Goal: Transaction & Acquisition: Book appointment/travel/reservation

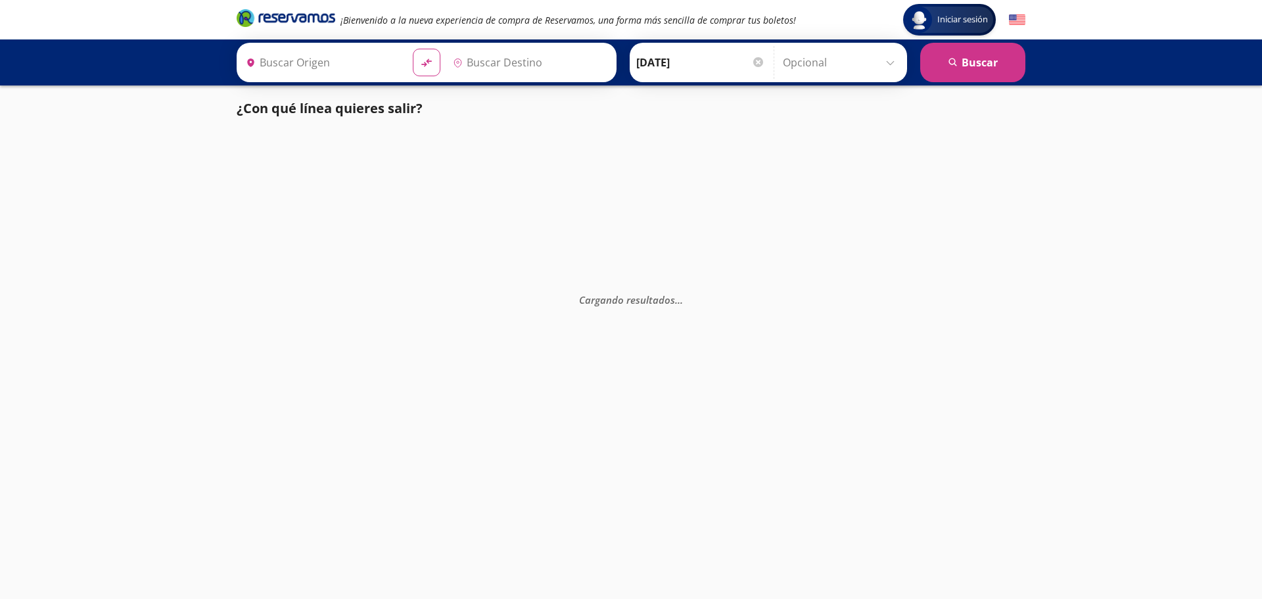
type input "[GEOGRAPHIC_DATA], [GEOGRAPHIC_DATA]"
type input "[PERSON_NAME], [GEOGRAPHIC_DATA]"
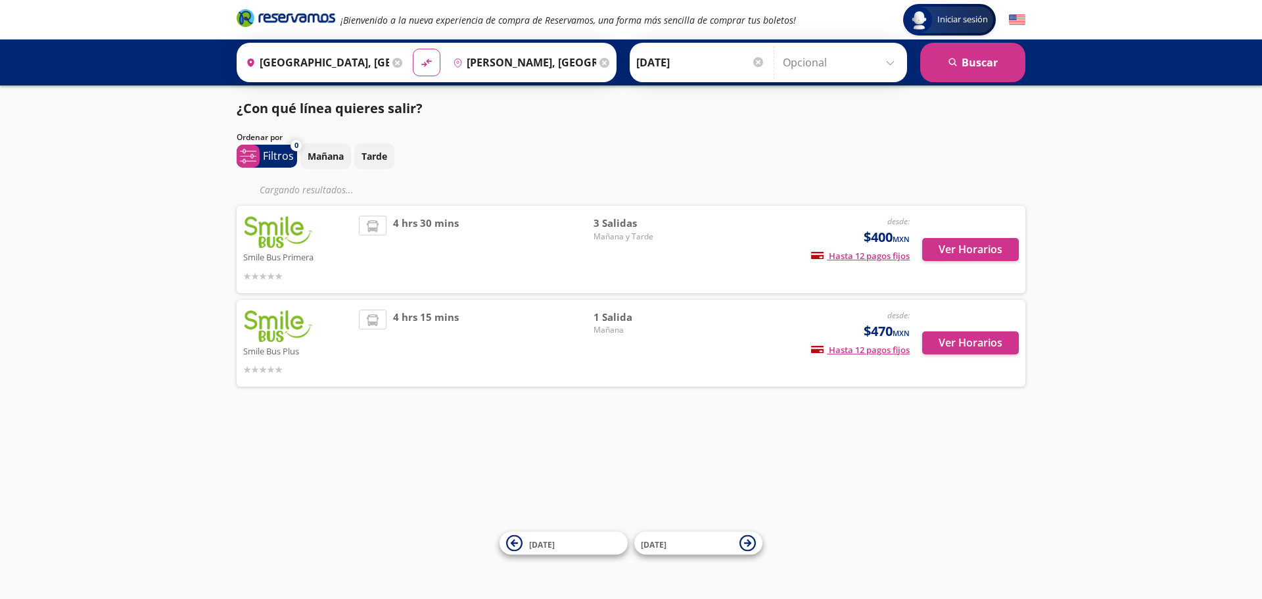
click at [1018, 23] on img at bounding box center [1017, 20] width 16 height 16
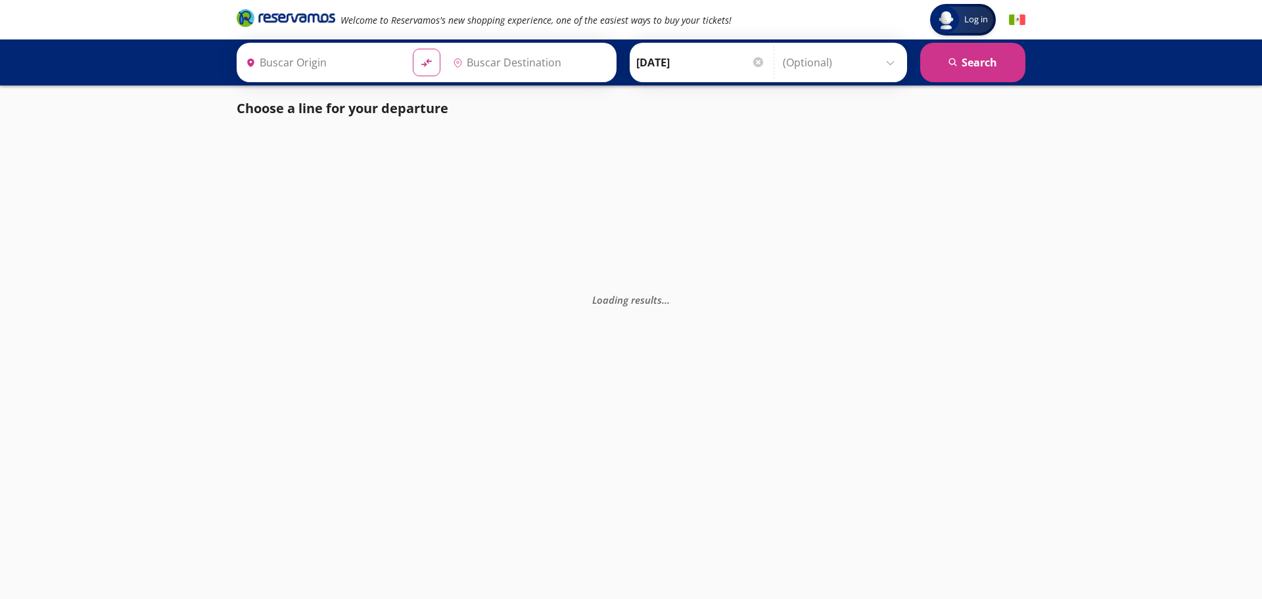
type input "[GEOGRAPHIC_DATA], [GEOGRAPHIC_DATA]"
type input "[PERSON_NAME], [GEOGRAPHIC_DATA]"
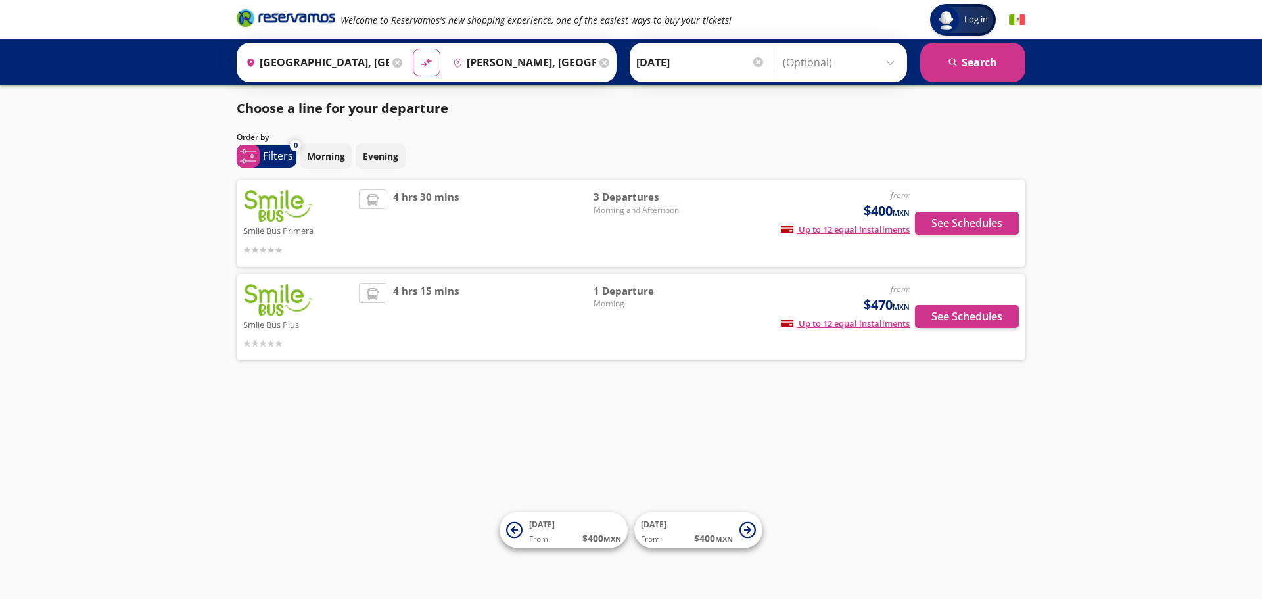
click at [609, 62] on icon at bounding box center [604, 63] width 10 height 10
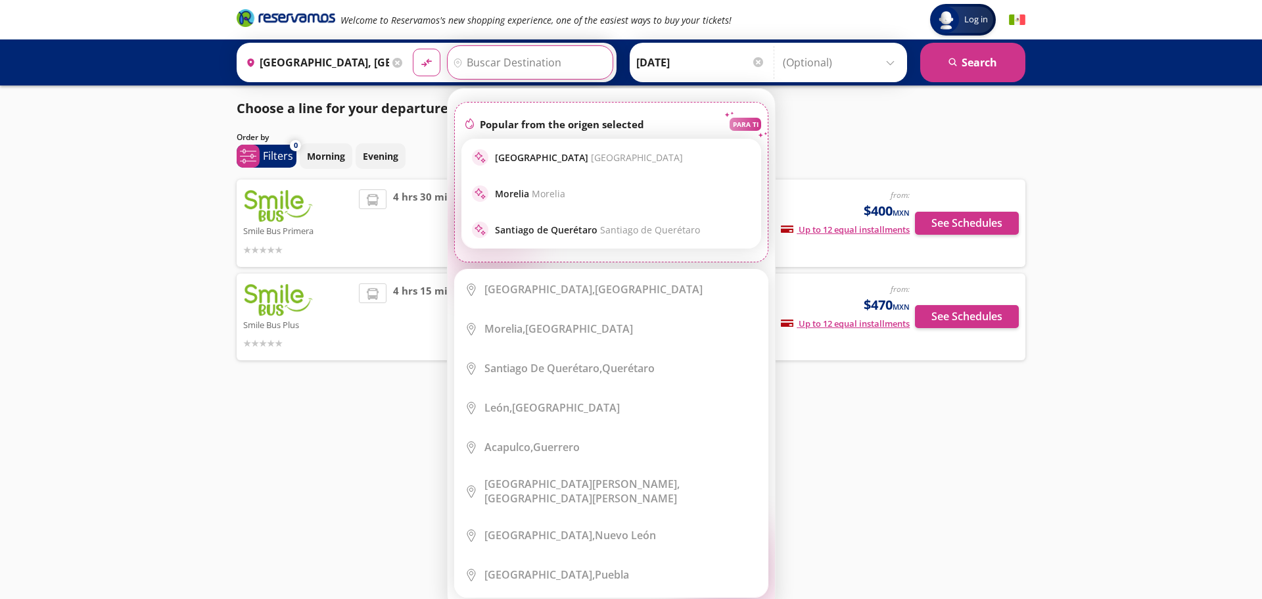
click at [576, 64] on input "Destination" at bounding box center [528, 62] width 162 height 33
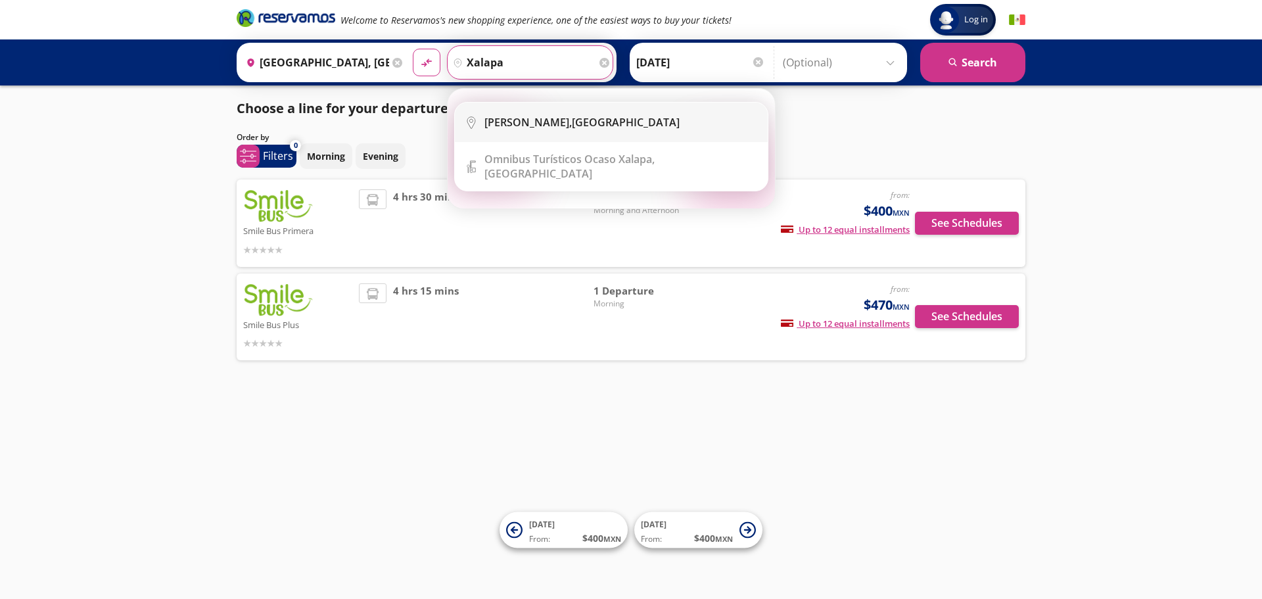
click at [579, 126] on div "Xalapa Enríquez, Veracruz" at bounding box center [581, 122] width 195 height 14
type input "[PERSON_NAME], [GEOGRAPHIC_DATA]"
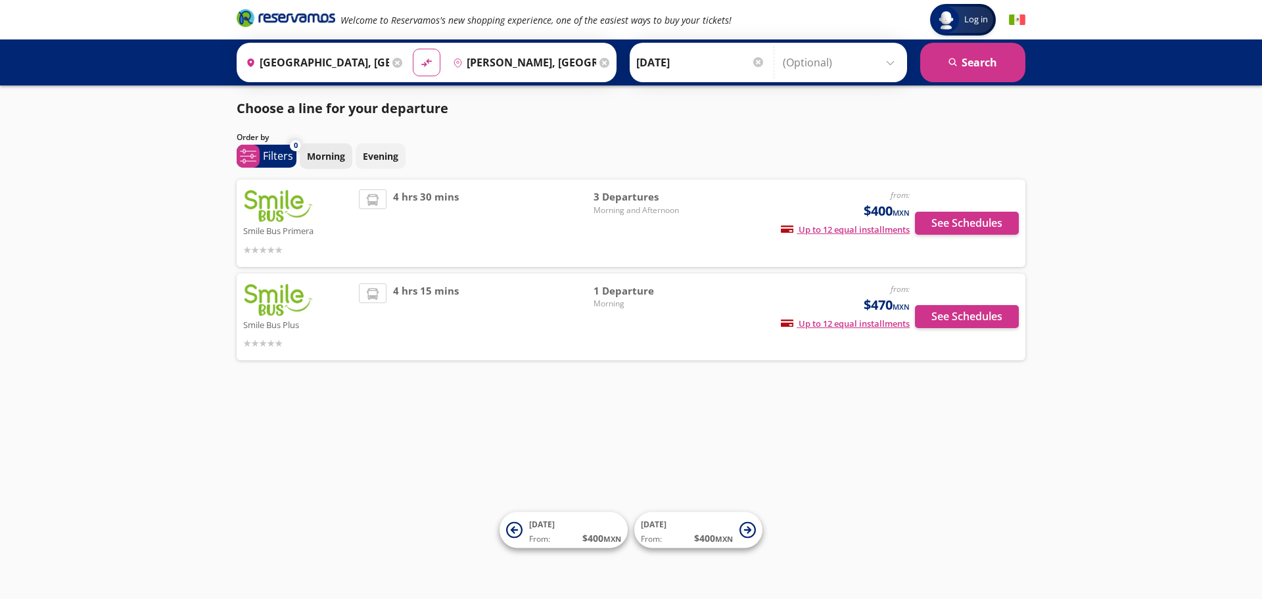
click at [334, 158] on p "Morning" at bounding box center [326, 156] width 38 height 14
click at [339, 154] on p "Morning" at bounding box center [326, 156] width 38 height 14
click at [666, 533] on span "From: $ 400 MXN" at bounding box center [687, 538] width 92 height 14
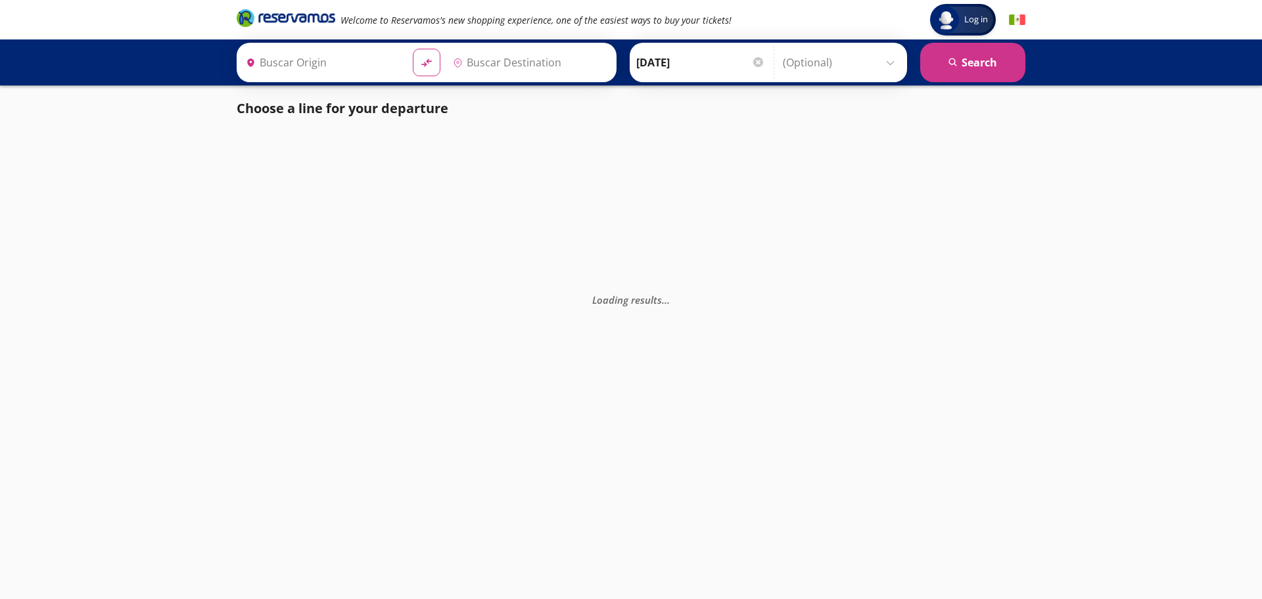
type input "[GEOGRAPHIC_DATA], [GEOGRAPHIC_DATA]"
type input "[PERSON_NAME], [GEOGRAPHIC_DATA]"
